Goal: Download file/media

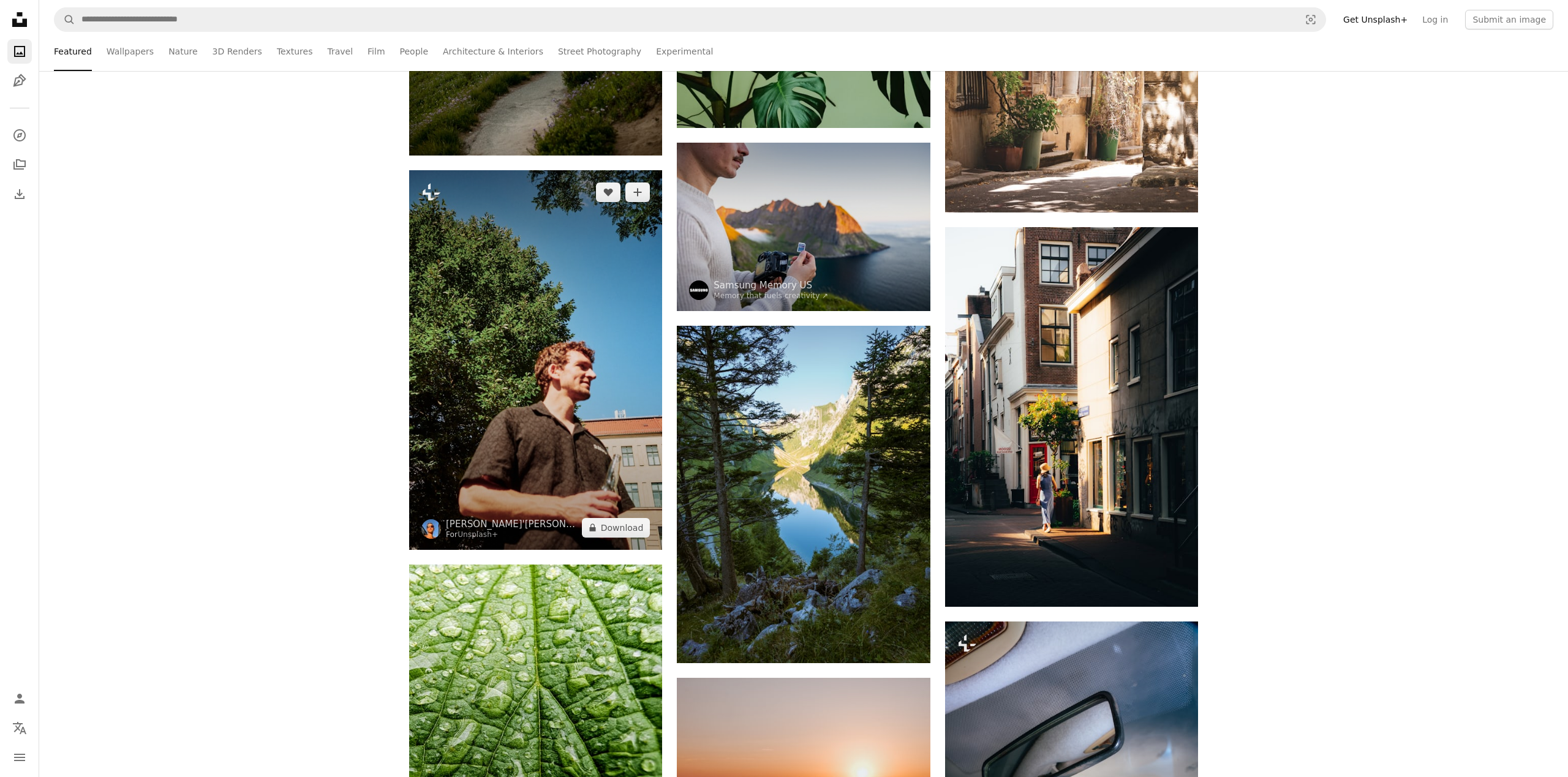
scroll to position [19939, 0]
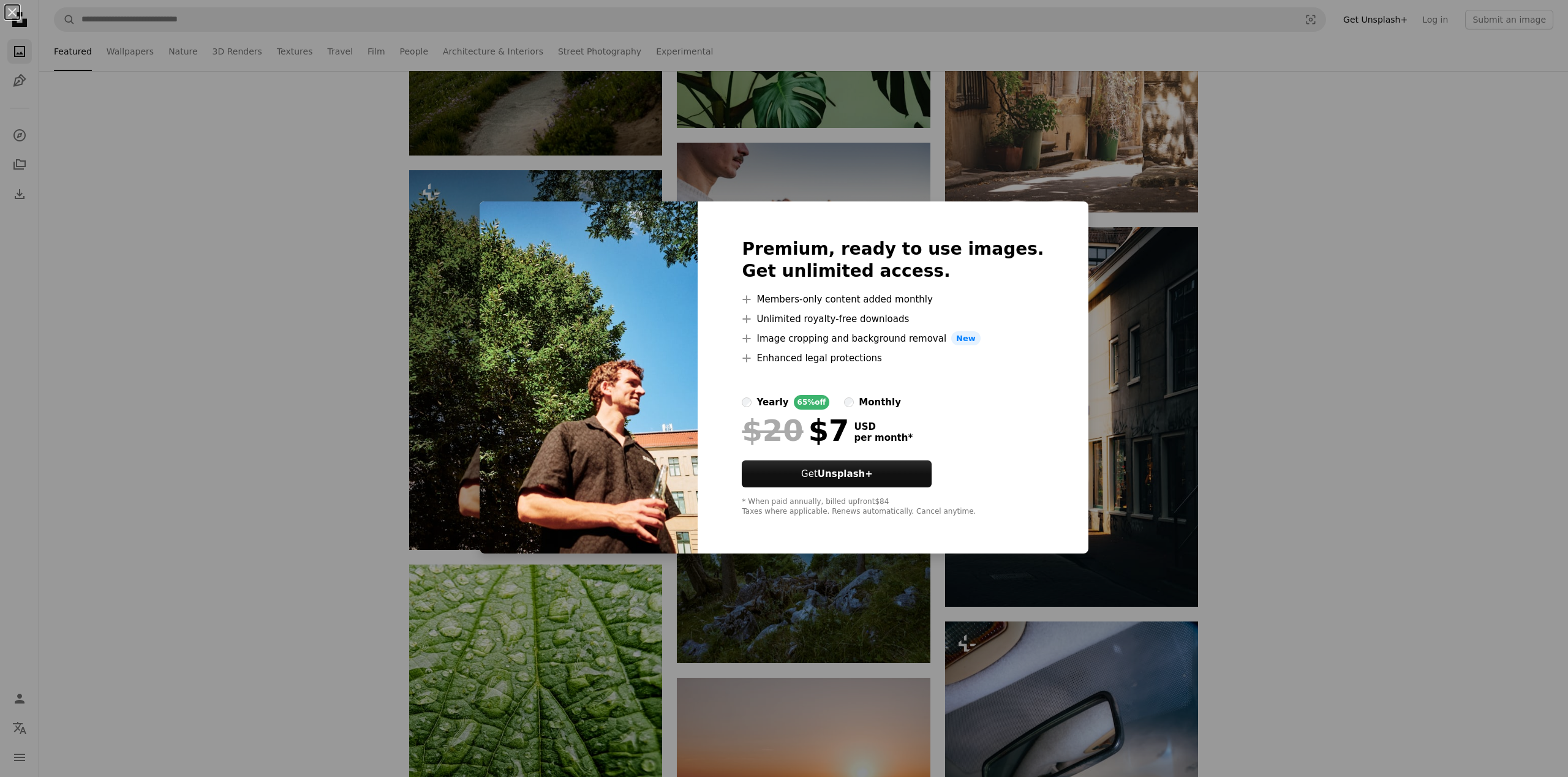
click at [611, 444] on img at bounding box center [589, 378] width 218 height 353
click at [610, 445] on img at bounding box center [589, 378] width 218 height 353
click at [650, 156] on div "An X shape Premium, ready to use images. Get unlimited access. A plus sign Memb…" at bounding box center [784, 388] width 1568 height 777
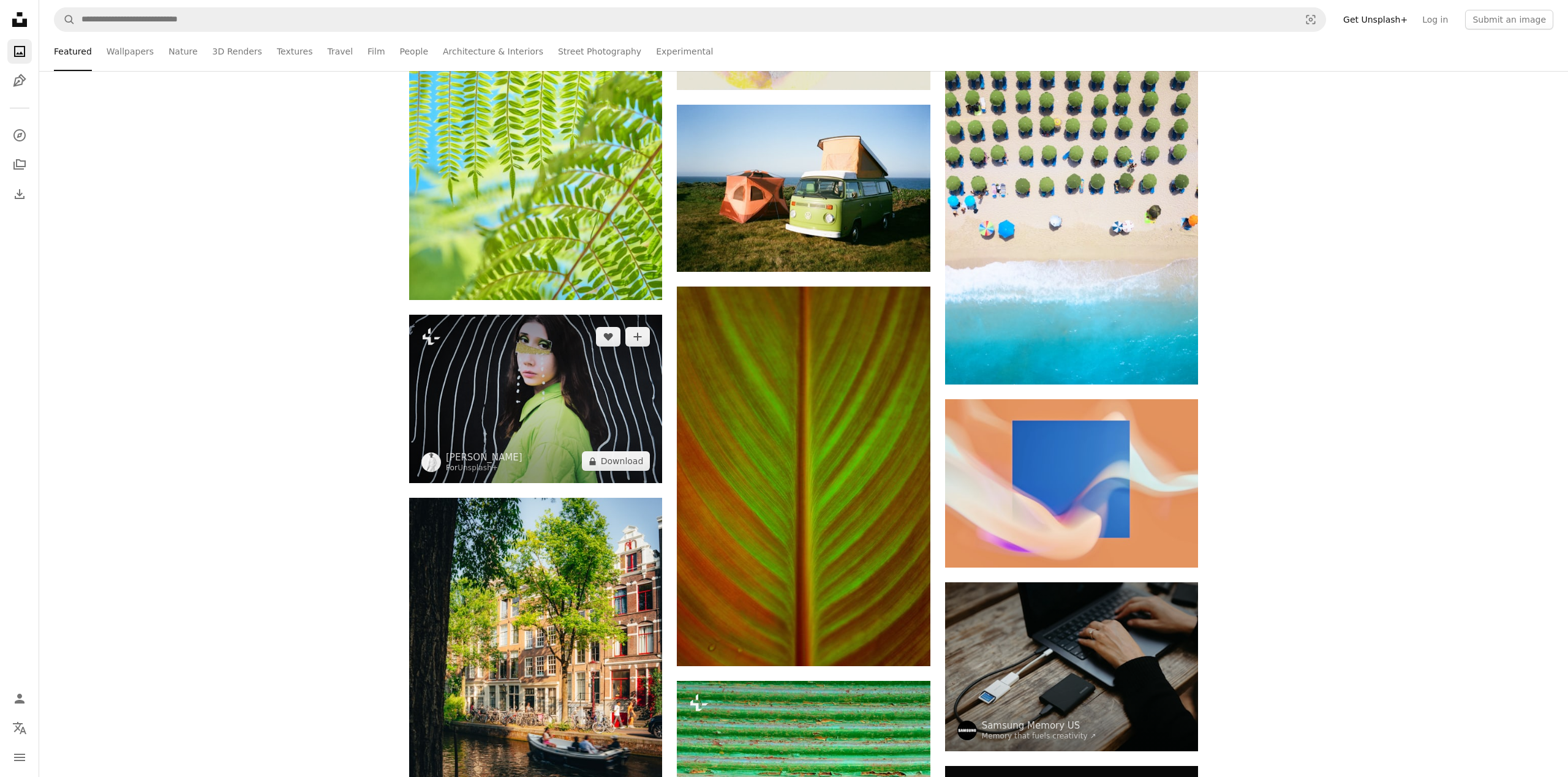
scroll to position [18429, 0]
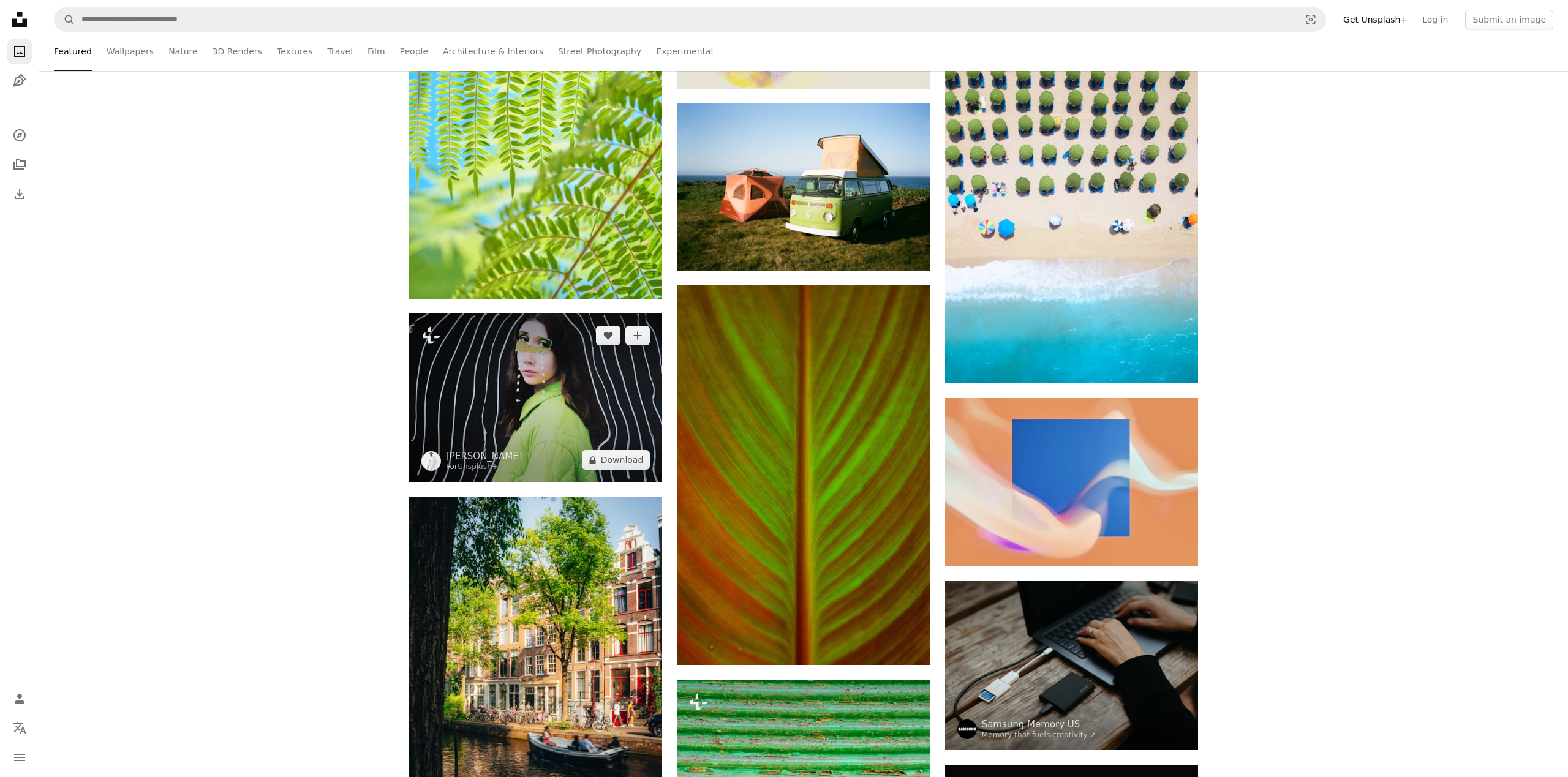
click at [544, 360] on img at bounding box center [535, 397] width 253 height 168
click at [544, 360] on img at bounding box center [535, 396] width 253 height 168
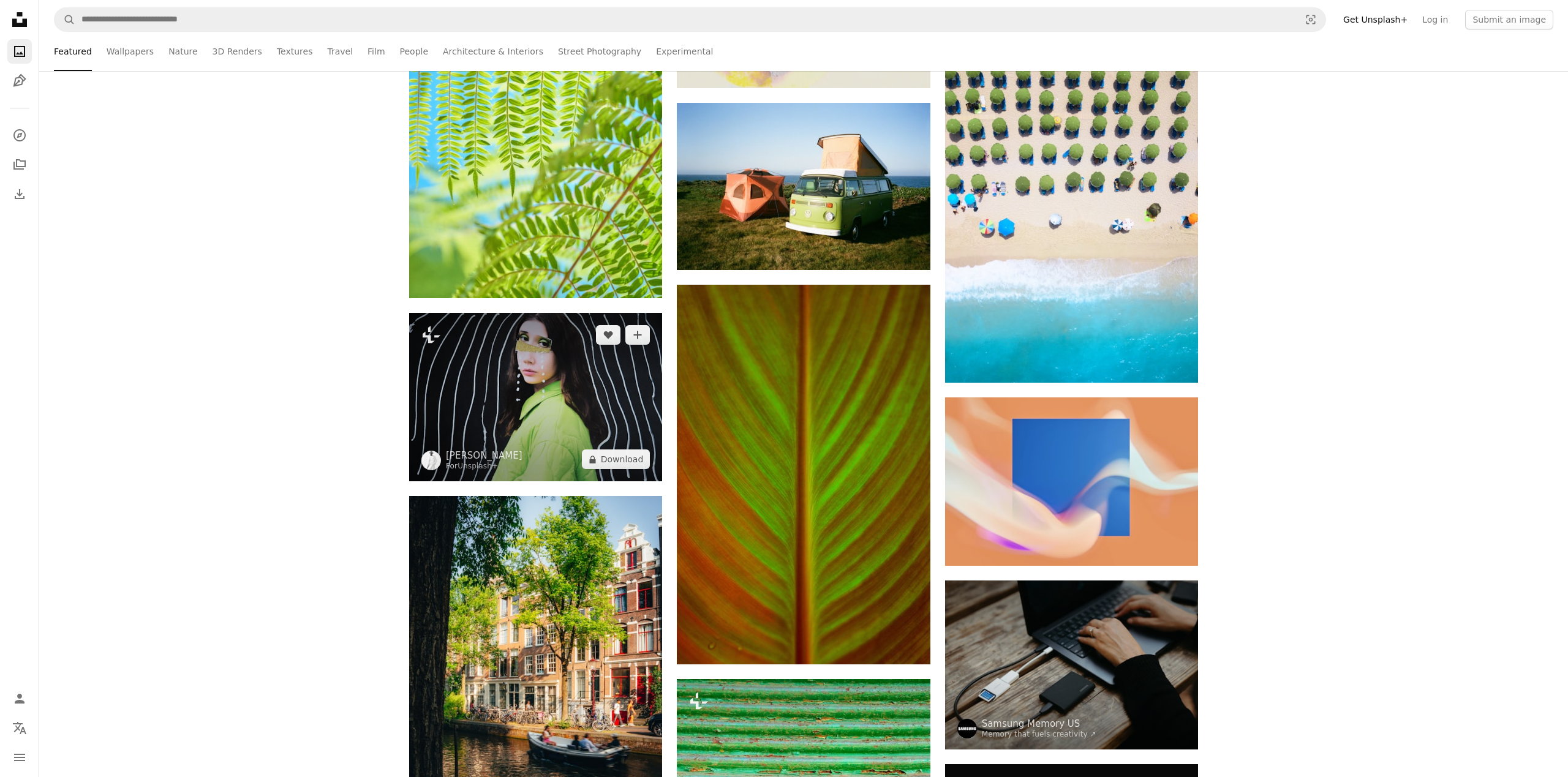
click at [544, 360] on img at bounding box center [535, 396] width 253 height 168
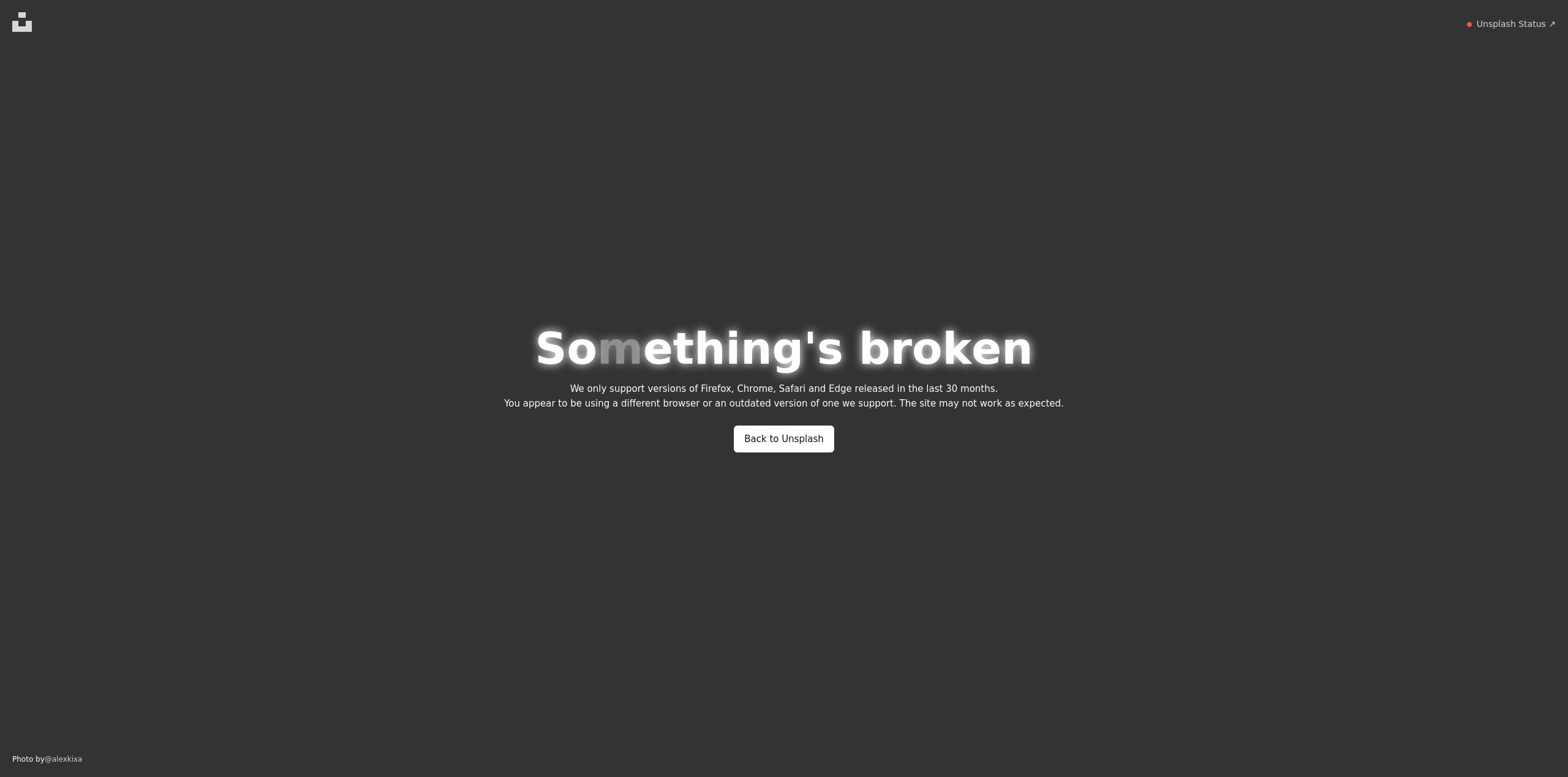
click at [544, 360] on html "Unsplash logo Unsplash Home Unsplash Status ↗ S o m e t h i n g ' s b r o k e n…" at bounding box center [784, 388] width 1568 height 777
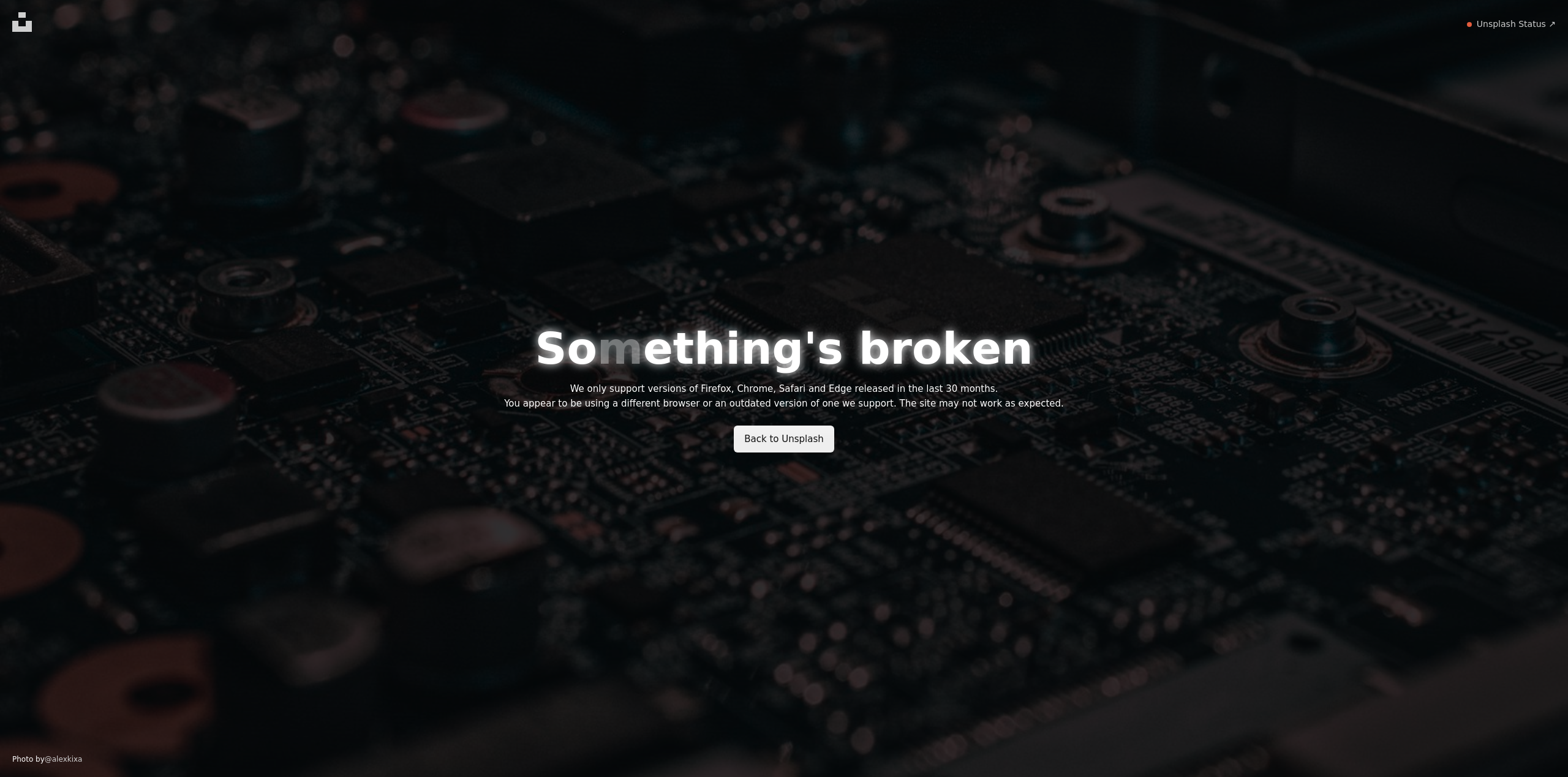
click at [810, 448] on link "Back to Unsplash" at bounding box center [784, 439] width 100 height 27
